Goal: Transaction & Acquisition: Obtain resource

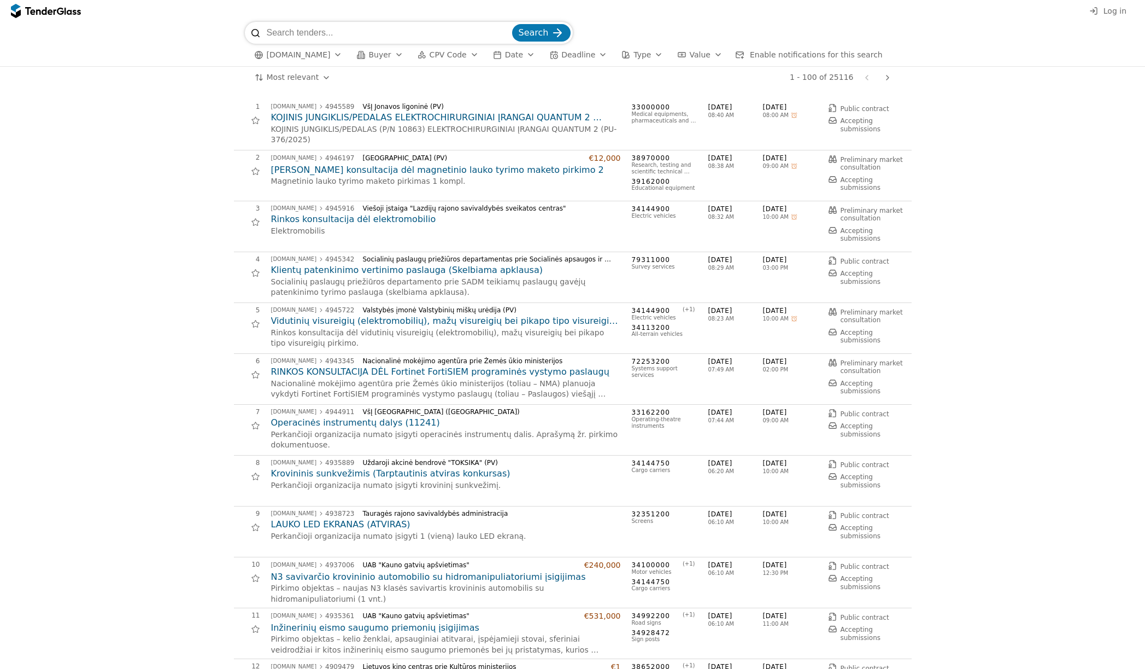
click at [450, 54] on span "CPV Code" at bounding box center [448, 54] width 37 height 9
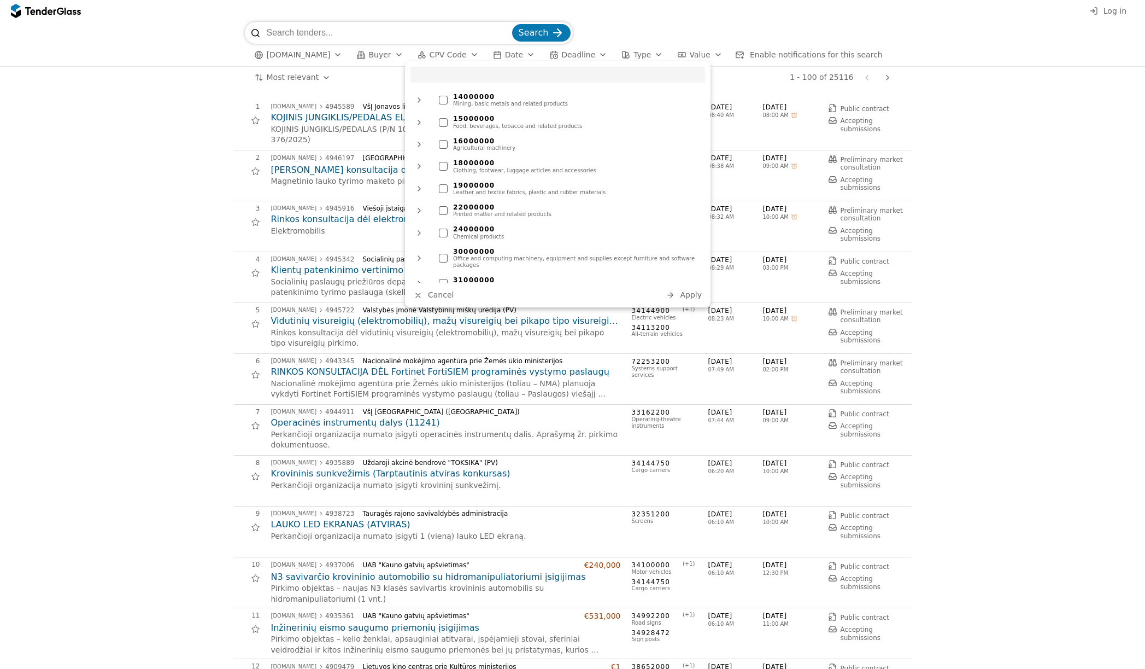
scroll to position [63, 0]
type input "it"
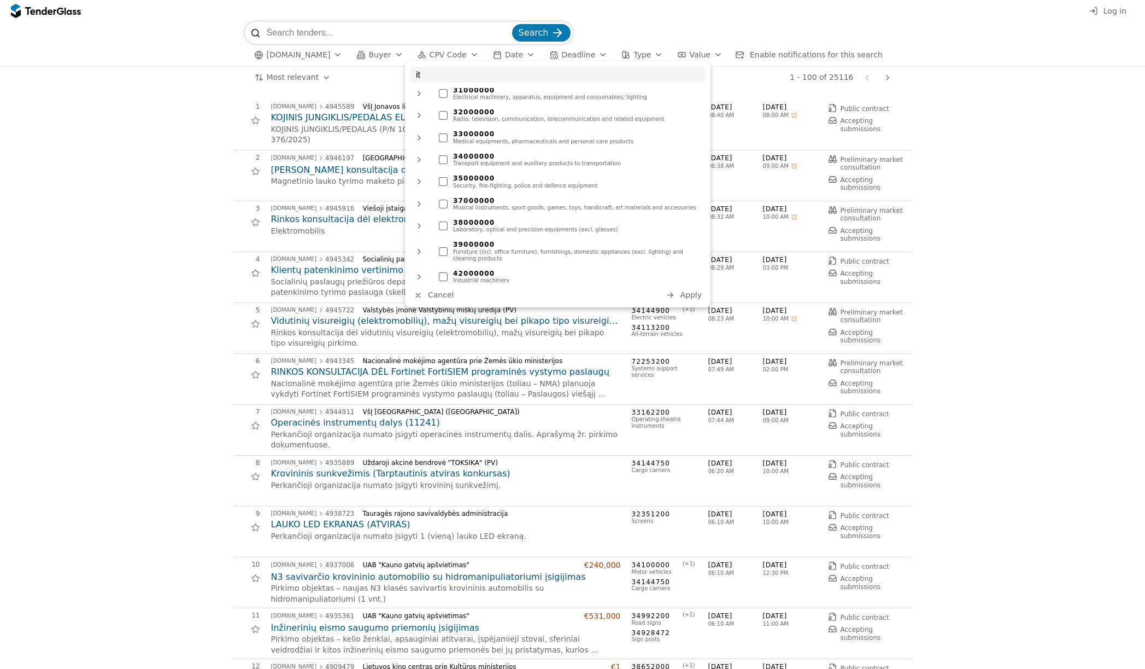
scroll to position [266, 0]
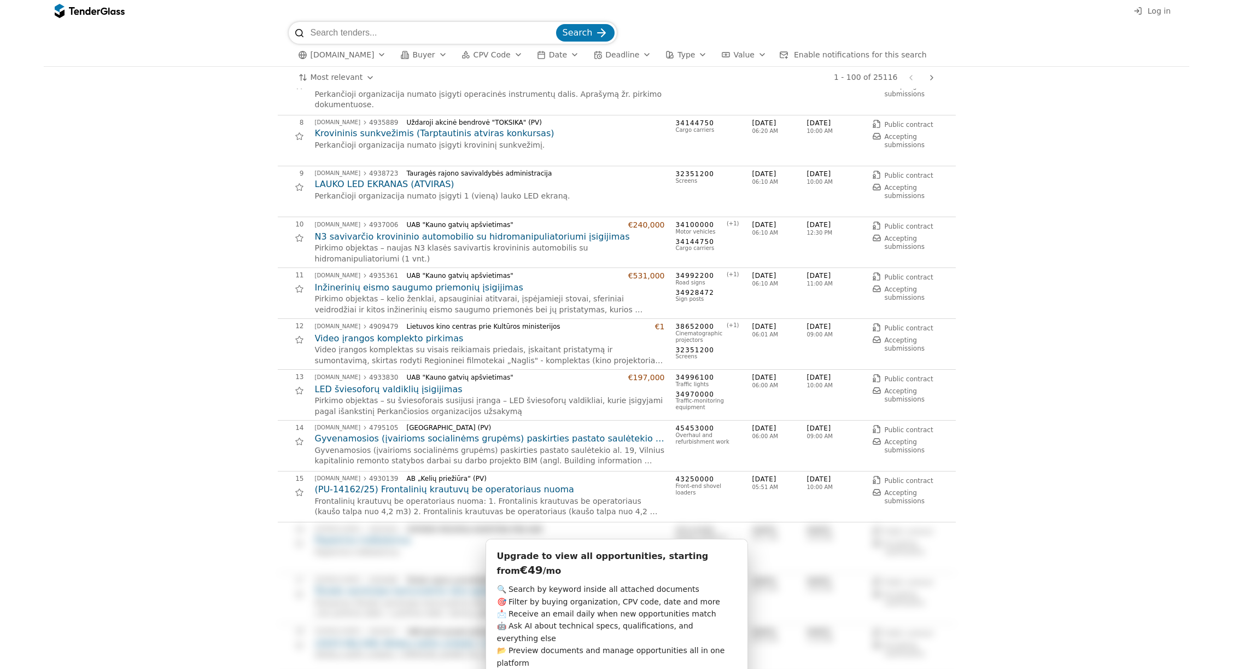
scroll to position [340, 0]
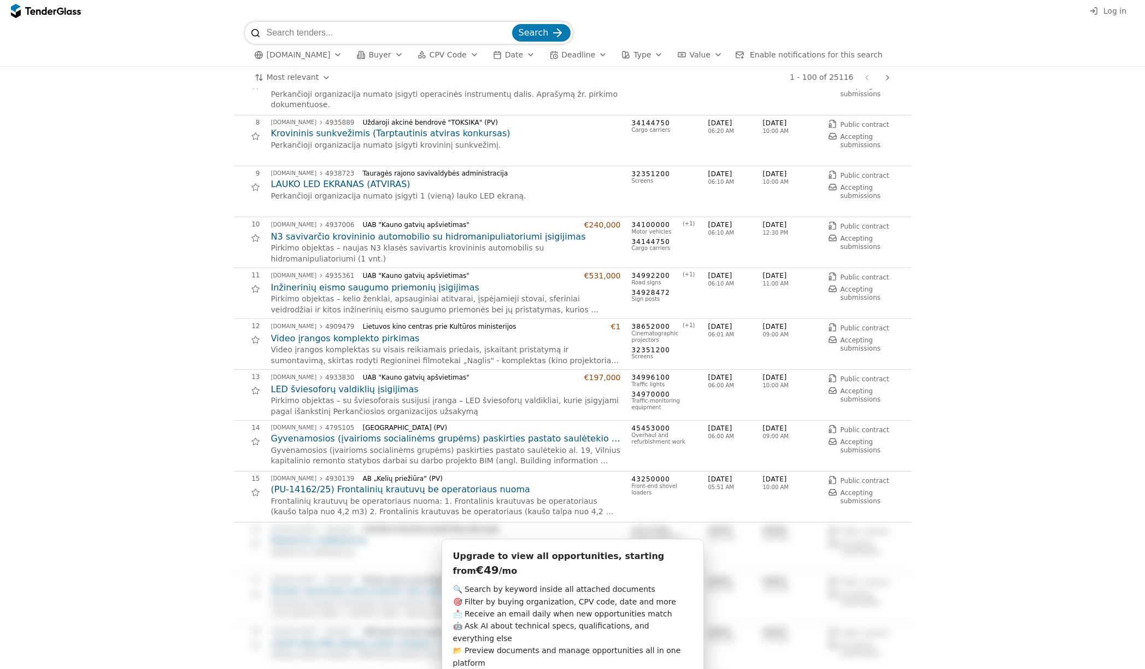
click at [352, 185] on h2 "LAUKO LED EKRANAS (ATVIRAS)" at bounding box center [446, 184] width 350 height 12
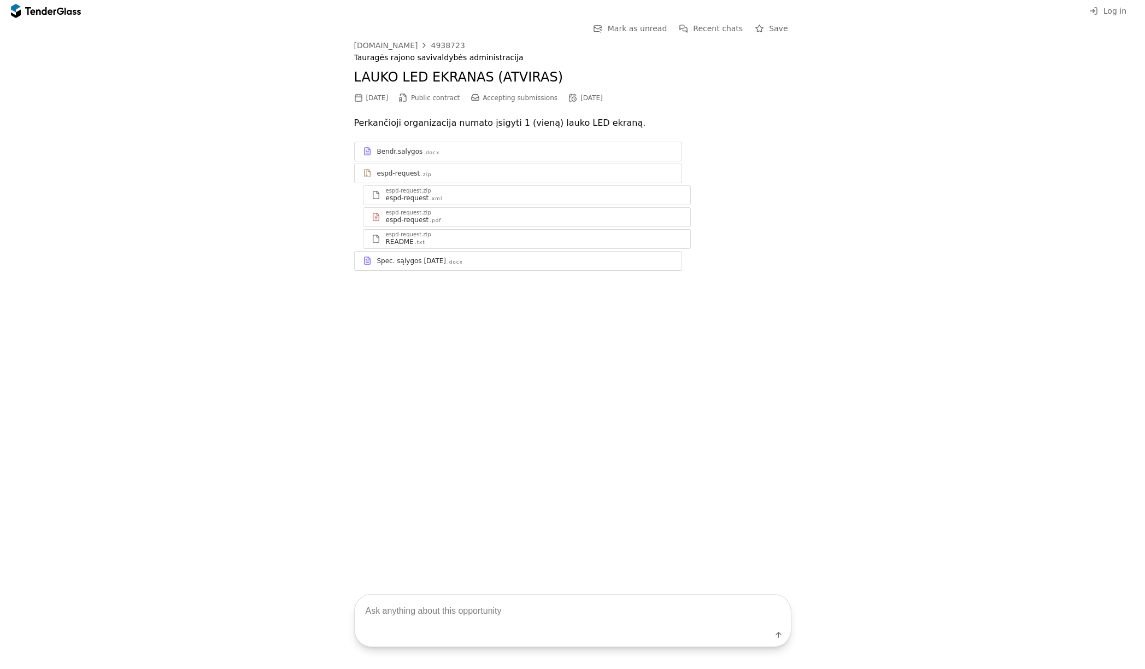
click at [409, 155] on div "Bendr.salygos" at bounding box center [400, 151] width 46 height 9
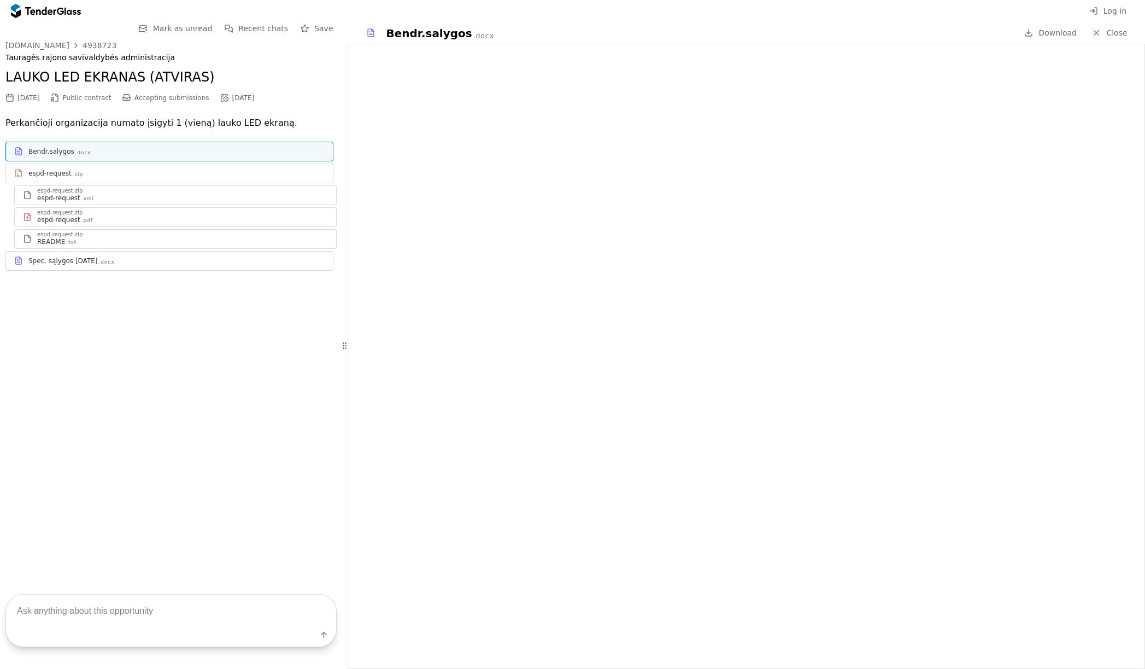
click at [84, 169] on div "espd-request .zip" at bounding box center [176, 173] width 296 height 9
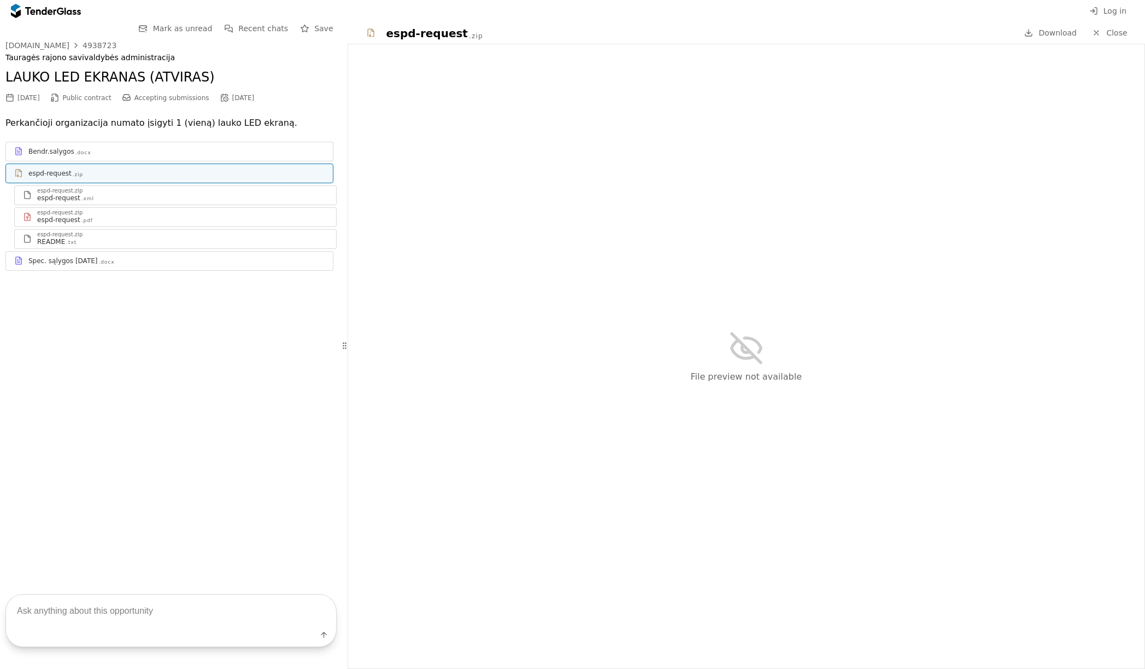
click at [145, 200] on div "espd-request .xml" at bounding box center [182, 198] width 291 height 9
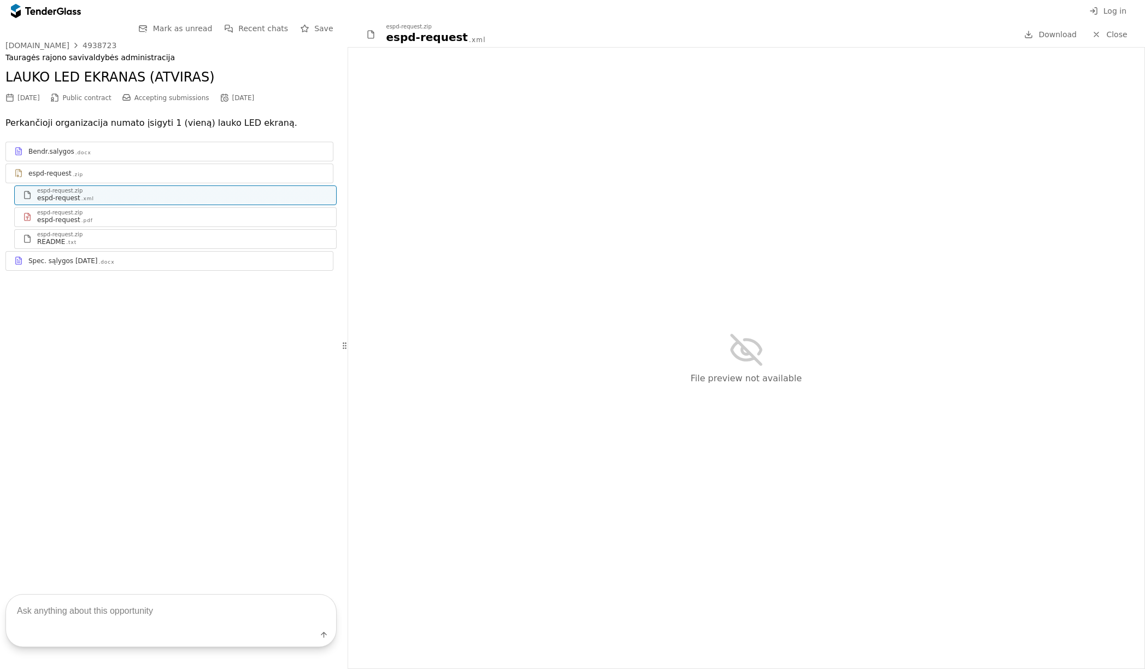
click at [109, 221] on div "espd-request .pdf" at bounding box center [182, 219] width 291 height 9
